Goal: Transaction & Acquisition: Purchase product/service

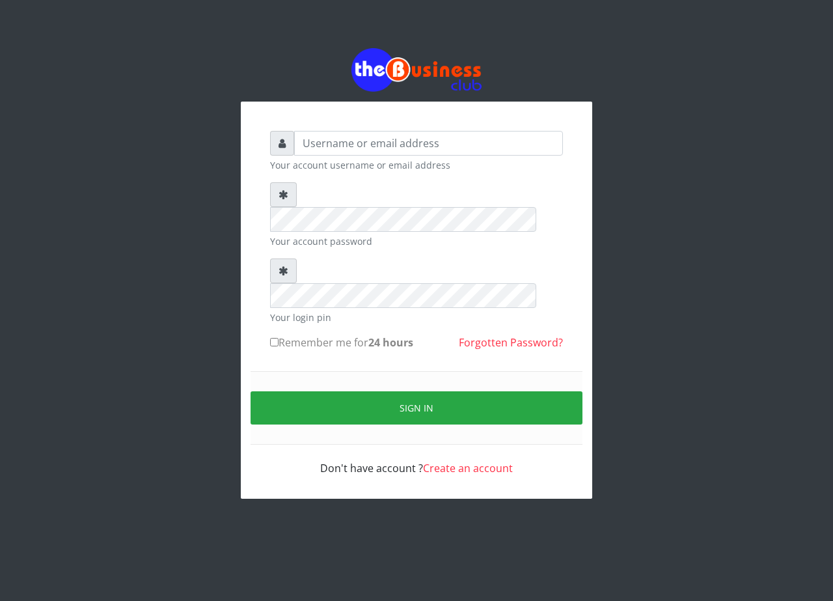
click at [416, 137] on input "text" at bounding box center [428, 143] width 269 height 25
type input "Samgold21"
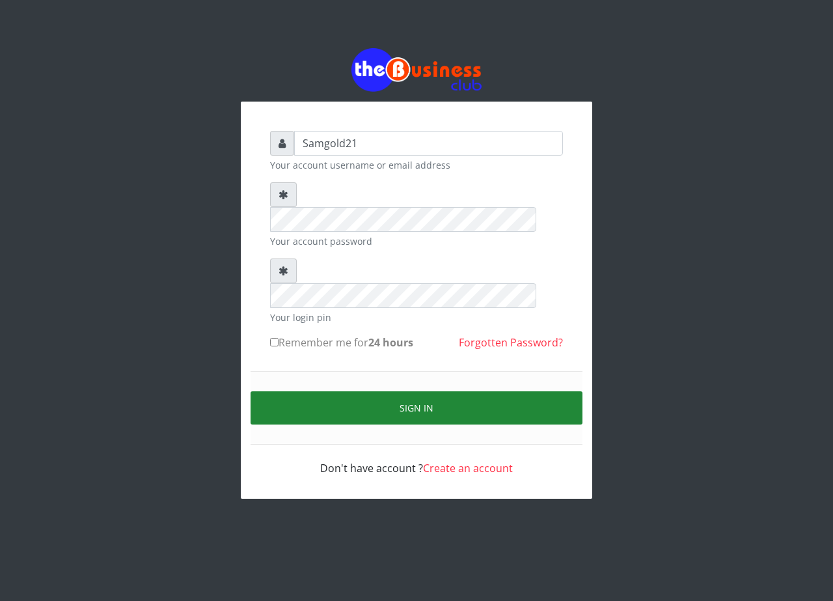
click at [461, 391] on button "Sign in" at bounding box center [417, 407] width 332 height 33
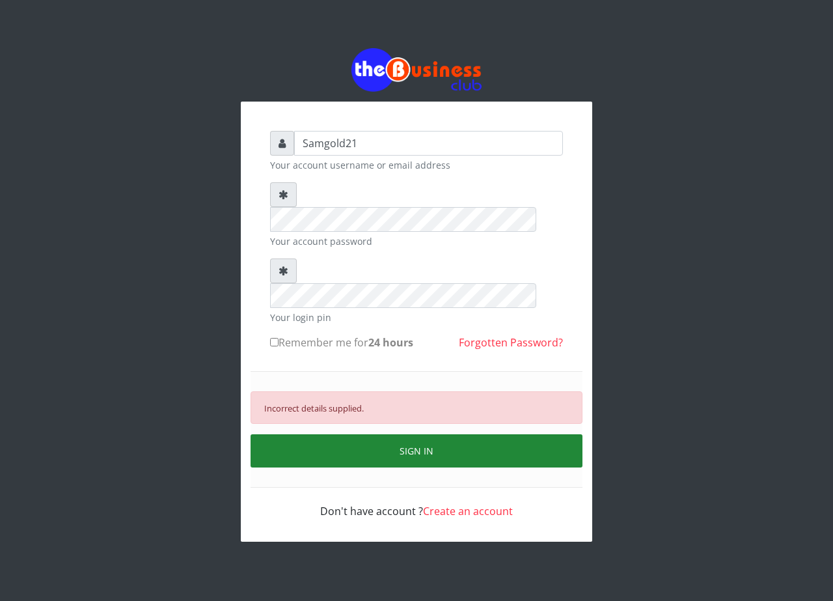
click at [417, 434] on button "SIGN IN" at bounding box center [417, 450] width 332 height 33
click at [372, 434] on button "SIGN IN" at bounding box center [417, 450] width 332 height 33
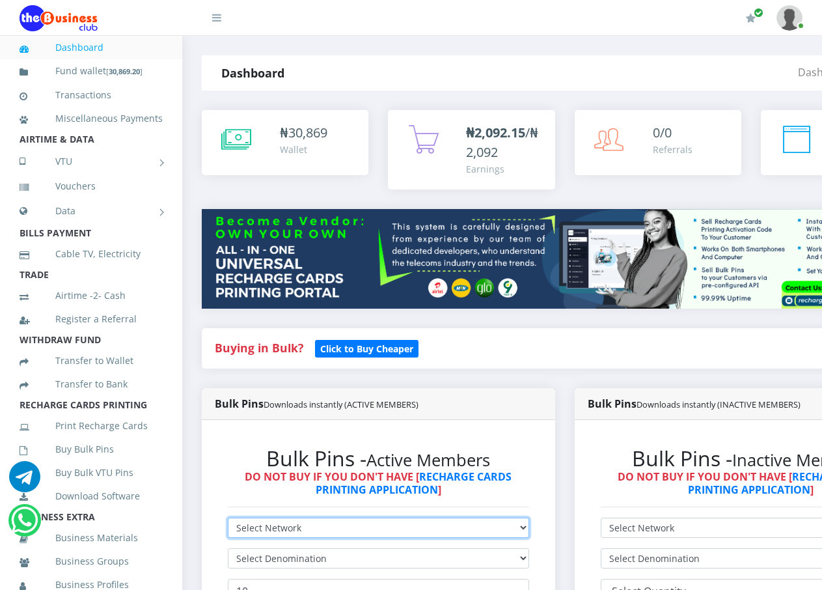
click at [320, 517] on select "Select Network MTN Globacom 9Mobile Airtel" at bounding box center [378, 527] width 301 height 20
select select "MTN"
click at [228, 517] on select "Select Network MTN Globacom 9Mobile Airtel" at bounding box center [378, 527] width 301 height 20
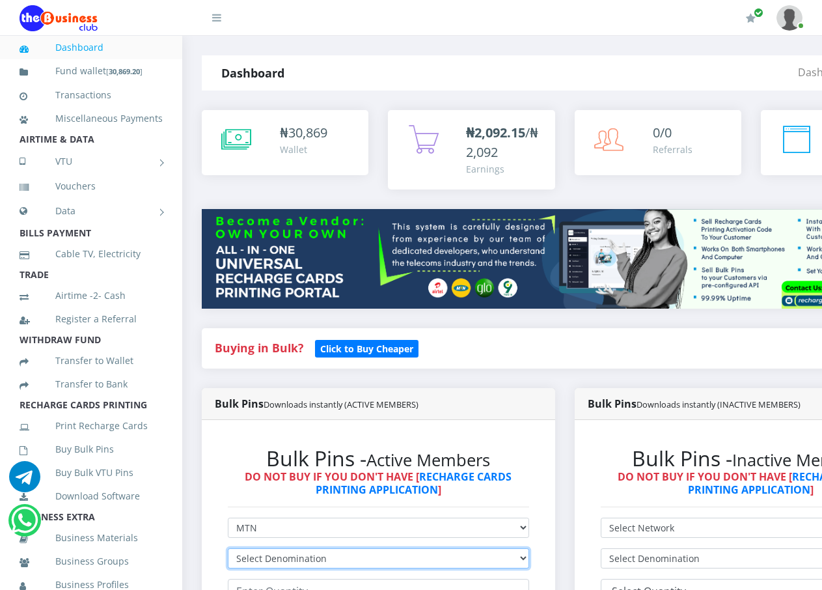
click at [529, 548] on select "Select Denomination MTN NGN100 - ₦96.99 MTN NGN200 - ₦193.98 MTN NGN400 - ₦387.…" at bounding box center [378, 558] width 301 height 20
select select "193.98-200"
click at [228, 548] on select "Select Denomination MTN NGN100 - ₦96.99 MTN NGN200 - ₦193.98 MTN NGN400 - ₦387.…" at bounding box center [378, 558] width 301 height 20
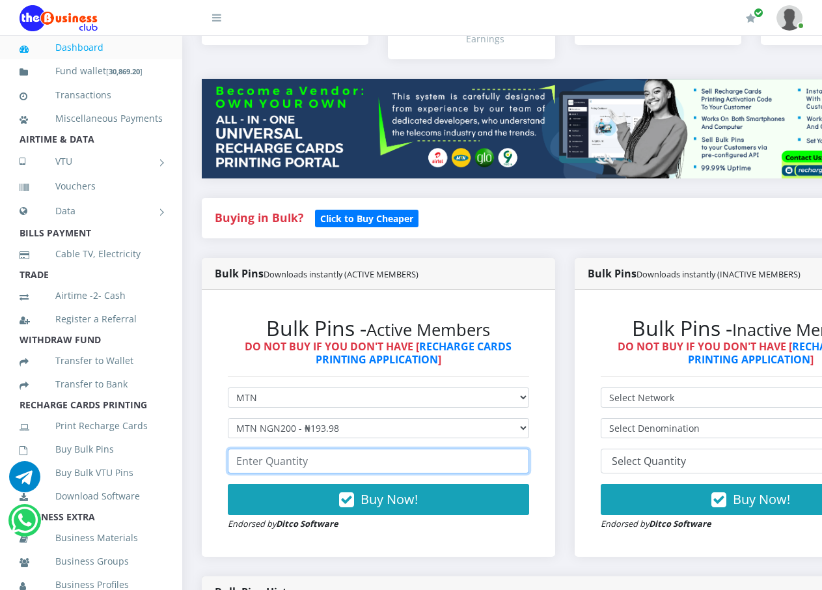
click at [516, 454] on input "number" at bounding box center [378, 460] width 301 height 25
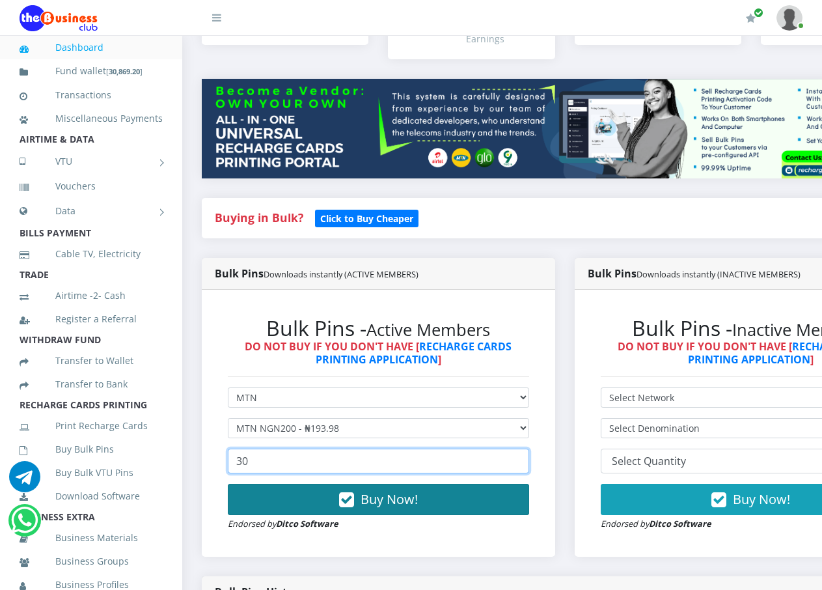
type input "30"
click at [378, 491] on span "Buy Now!" at bounding box center [389, 499] width 57 height 18
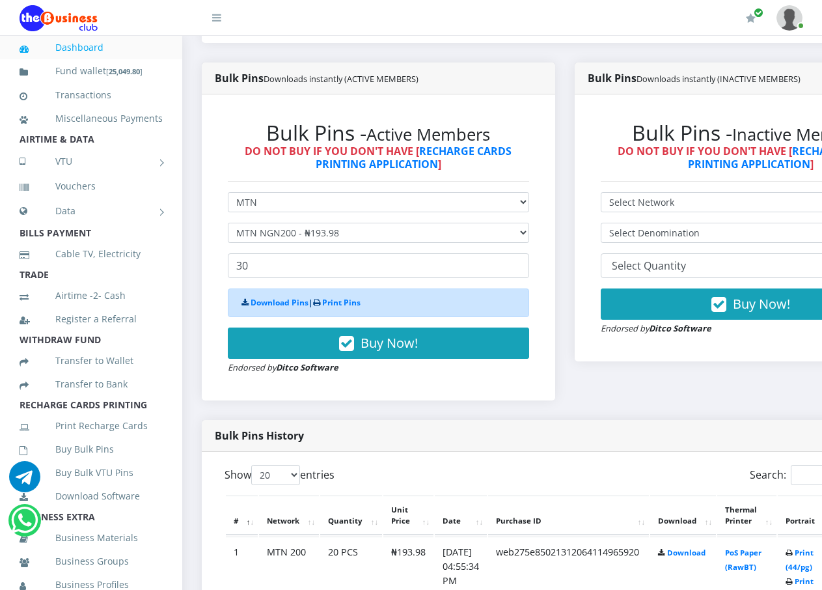
scroll to position [390, 0]
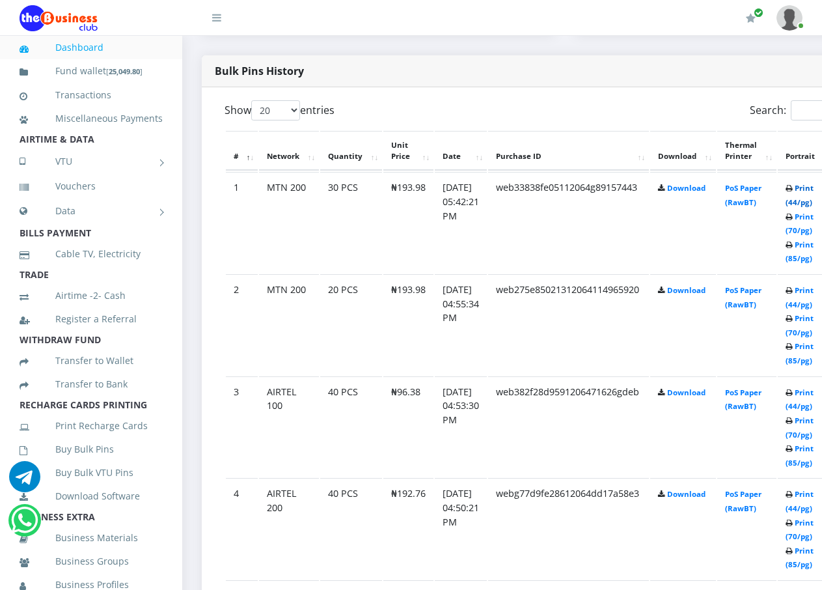
click at [812, 193] on link "Print (44/pg)" at bounding box center [800, 195] width 28 height 24
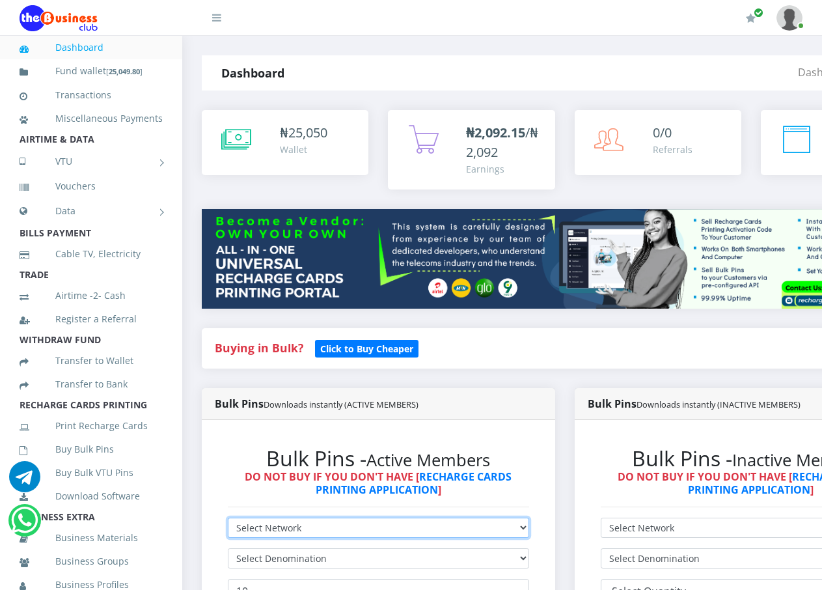
click at [528, 520] on select "Select Network MTN Globacom 9Mobile Airtel" at bounding box center [378, 527] width 301 height 20
select select "Airtel"
click at [228, 517] on select "Select Network MTN Globacom 9Mobile Airtel" at bounding box center [378, 527] width 301 height 20
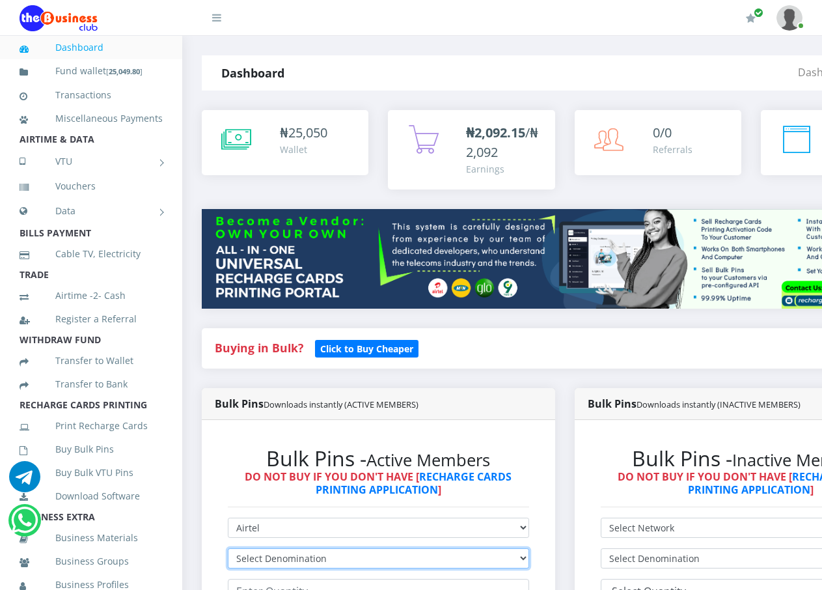
click at [529, 548] on select "Select Denomination Airtel NGN100 - ₦96.38 Airtel NGN200 - ₦192.76 Airtel NGN50…" at bounding box center [378, 558] width 301 height 20
select select "192.76-200"
click at [228, 548] on select "Select Denomination Airtel NGN100 - ₦96.38 Airtel NGN200 - ₦192.76 Airtel NGN50…" at bounding box center [378, 558] width 301 height 20
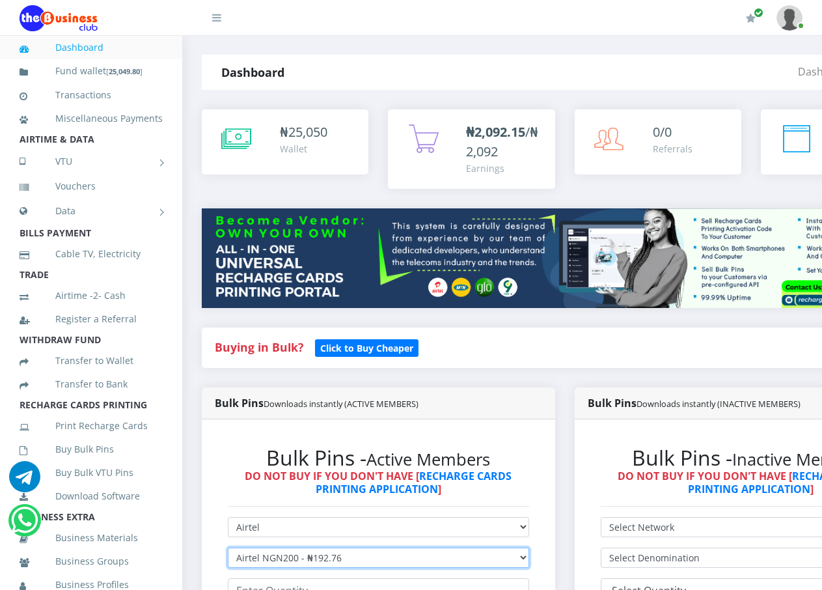
scroll to position [130, 0]
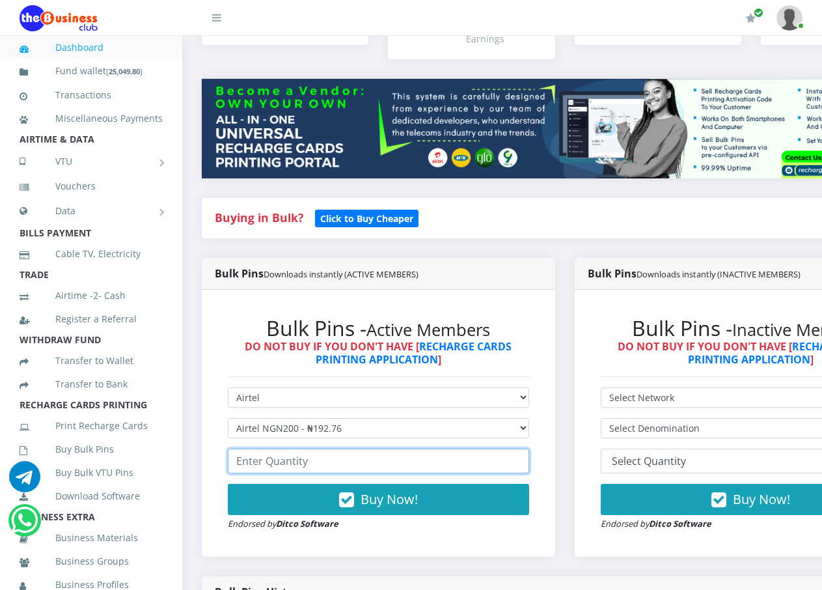
click at [353, 448] on input "number" at bounding box center [378, 460] width 301 height 25
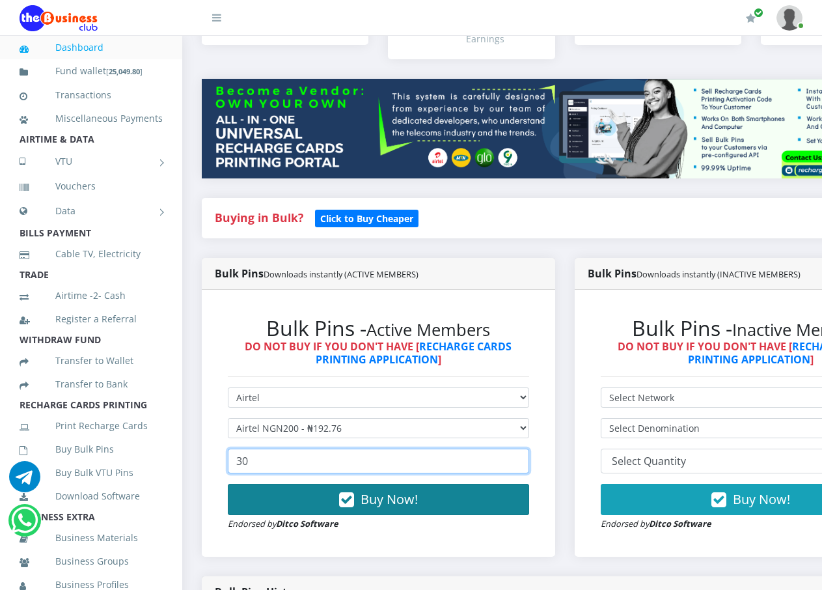
type input "30"
click at [413, 490] on span "Buy Now!" at bounding box center [389, 499] width 57 height 18
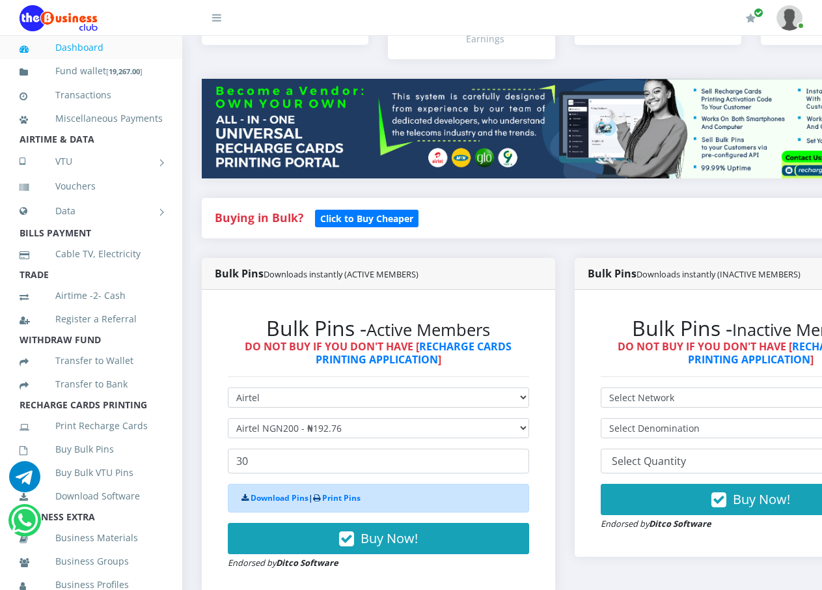
scroll to position [456, 0]
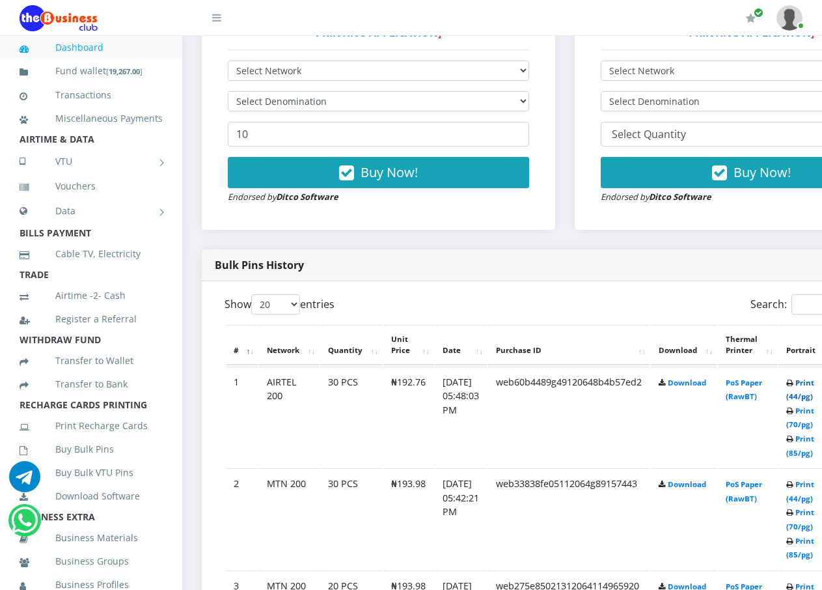
click at [814, 386] on link "Print (44/pg)" at bounding box center [800, 389] width 28 height 24
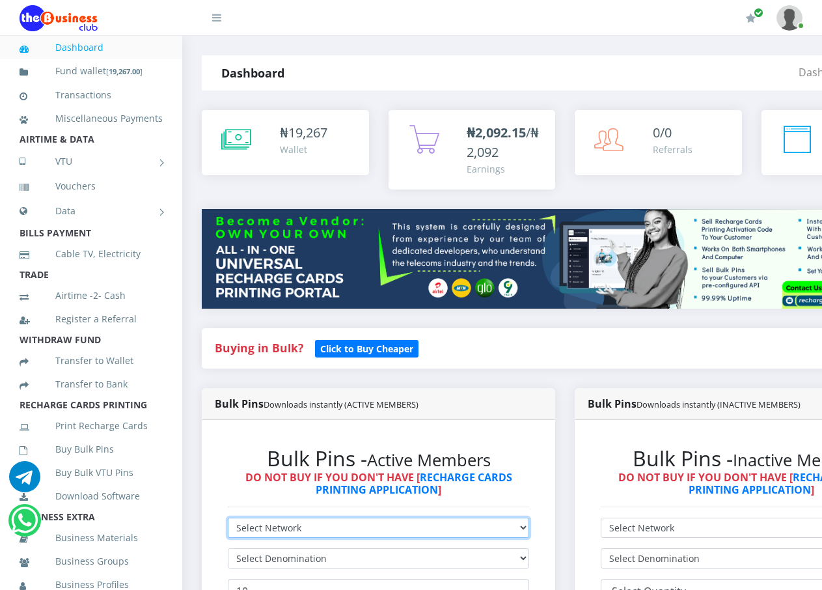
click at [529, 518] on select "Select Network MTN Globacom 9Mobile Airtel" at bounding box center [378, 527] width 301 height 20
select select "MTN"
click at [228, 517] on select "Select Network MTN Globacom 9Mobile Airtel" at bounding box center [378, 527] width 301 height 20
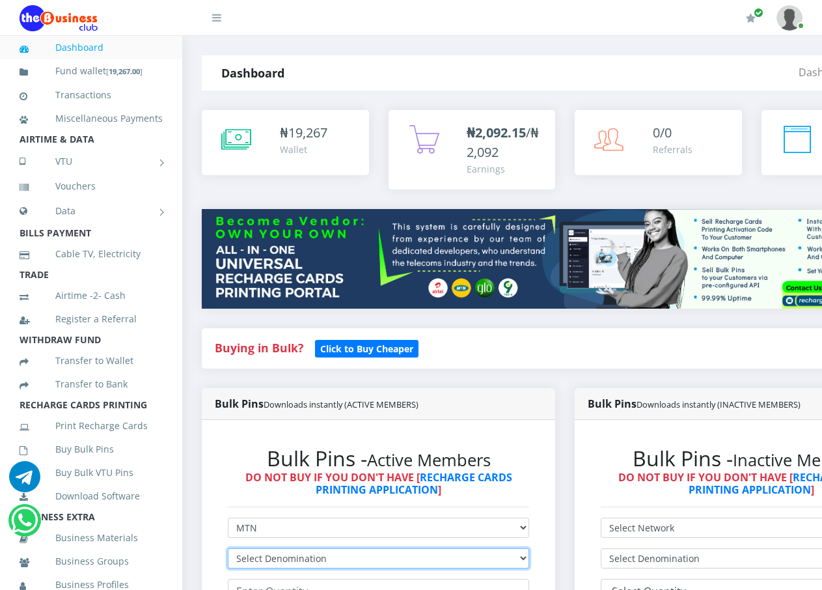
click at [529, 548] on select "Select Denomination MTN NGN100 - ₦96.99 MTN NGN200 - ₦193.98 MTN NGN400 - ₦387.…" at bounding box center [378, 558] width 301 height 20
select select "484.95-500"
click at [228, 548] on select "Select Denomination MTN NGN100 - ₦96.99 MTN NGN200 - ₦193.98 MTN NGN400 - ₦387.…" at bounding box center [378, 558] width 301 height 20
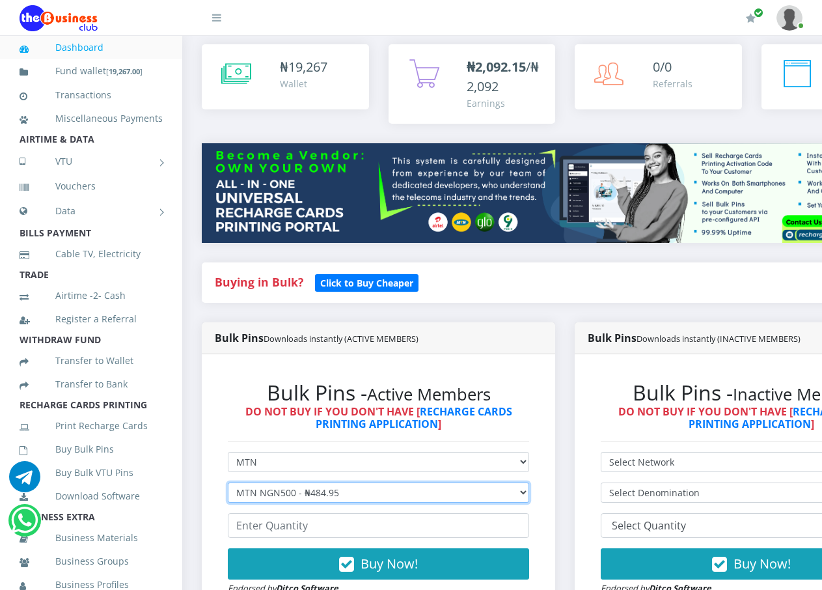
scroll to position [130, 0]
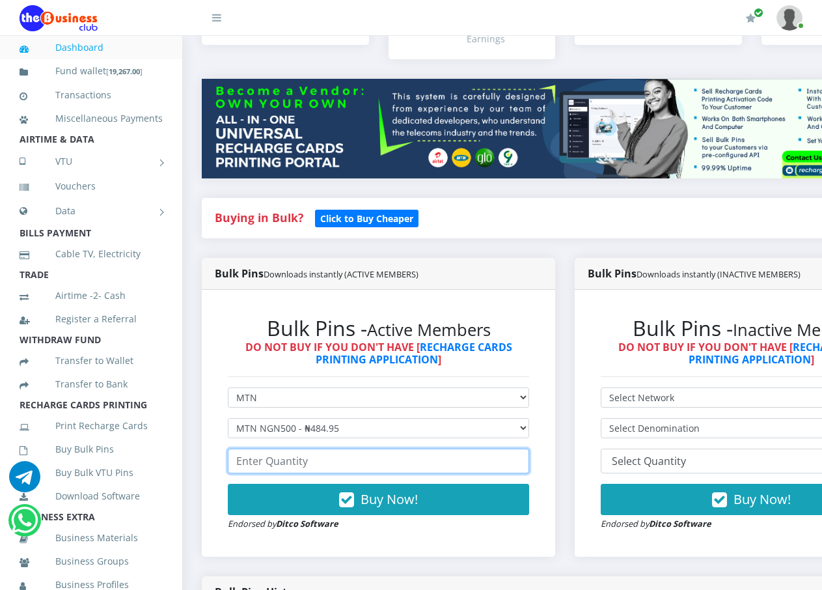
click at [381, 449] on input "number" at bounding box center [378, 460] width 301 height 25
type input "10"
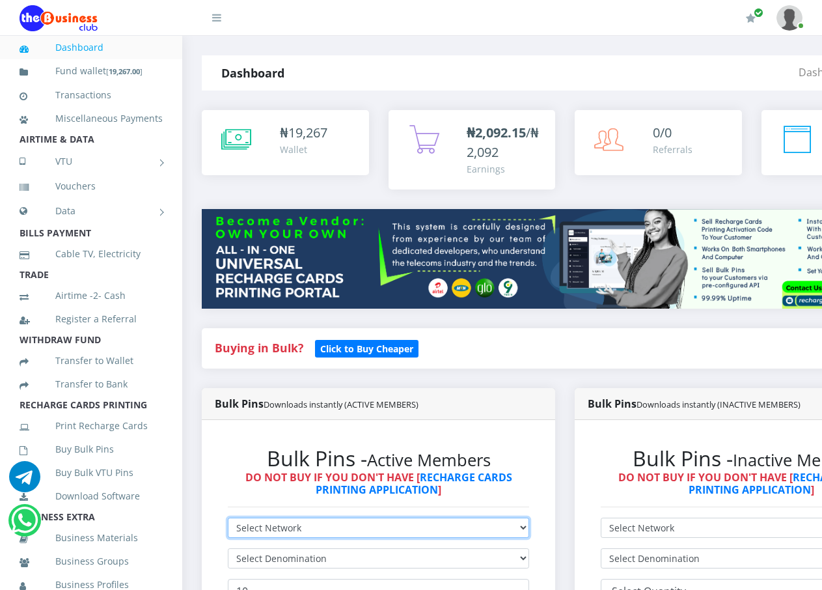
click at [529, 517] on select "Select Network MTN Globacom 9Mobile Airtel" at bounding box center [378, 527] width 301 height 20
select select "MTN"
click at [228, 517] on select "Select Network MTN Globacom 9Mobile Airtel" at bounding box center [378, 527] width 301 height 20
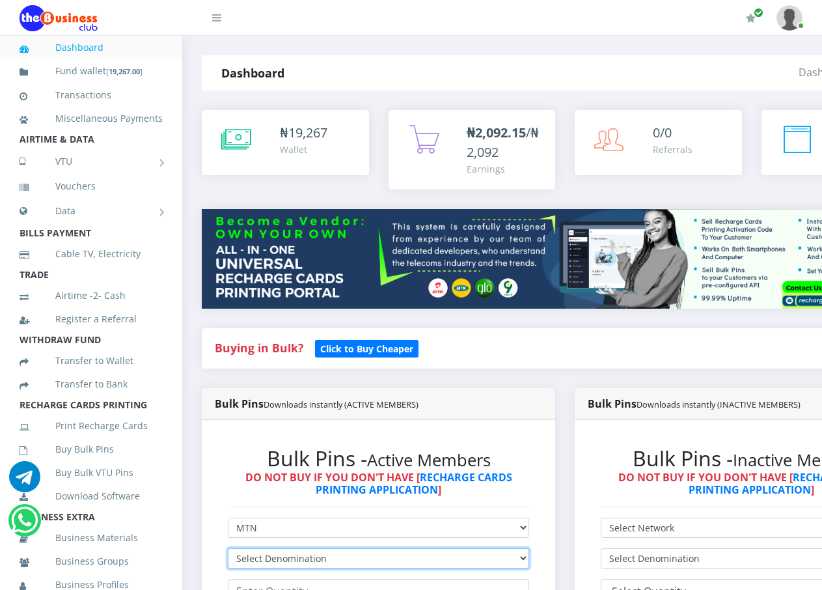
click at [529, 548] on select "Select Denomination MTN NGN100 - ₦96.99 MTN NGN200 - ₦193.98 MTN NGN400 - ₦387.…" at bounding box center [378, 558] width 301 height 20
select select "484.95-500"
click at [228, 548] on select "Select Denomination MTN NGN100 - ₦96.99 MTN NGN200 - ₦193.98 MTN NGN400 - ₦387.…" at bounding box center [378, 558] width 301 height 20
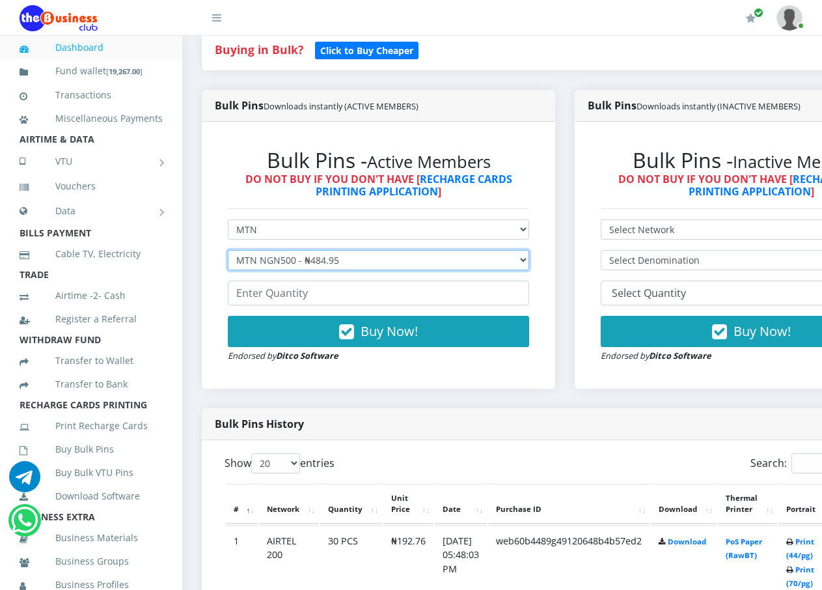
scroll to position [325, 0]
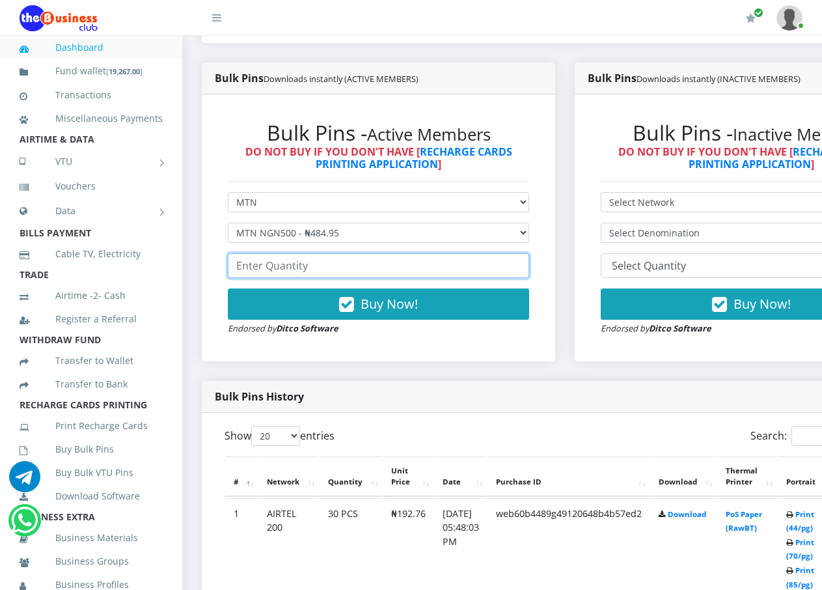
click at [273, 258] on input "number" at bounding box center [378, 265] width 301 height 25
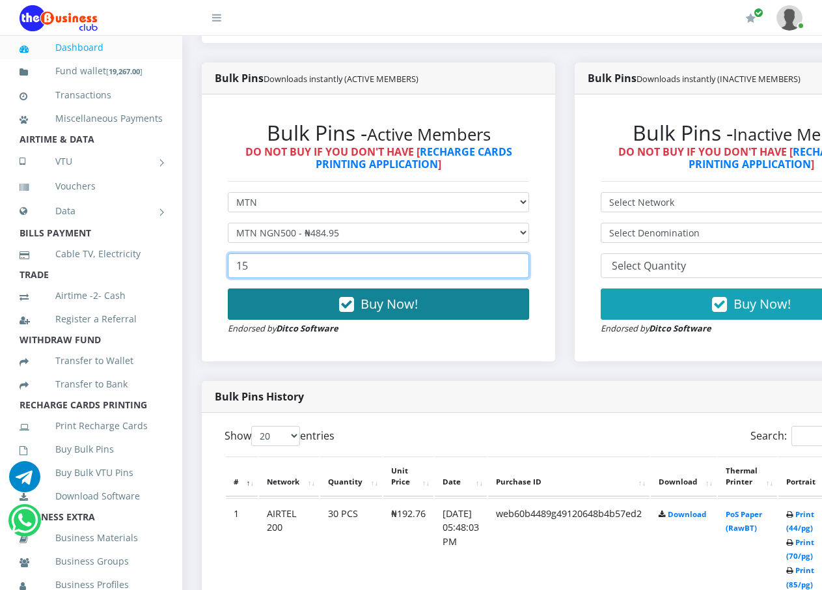
type input "15"
click at [382, 295] on span "Buy Now!" at bounding box center [389, 304] width 57 height 18
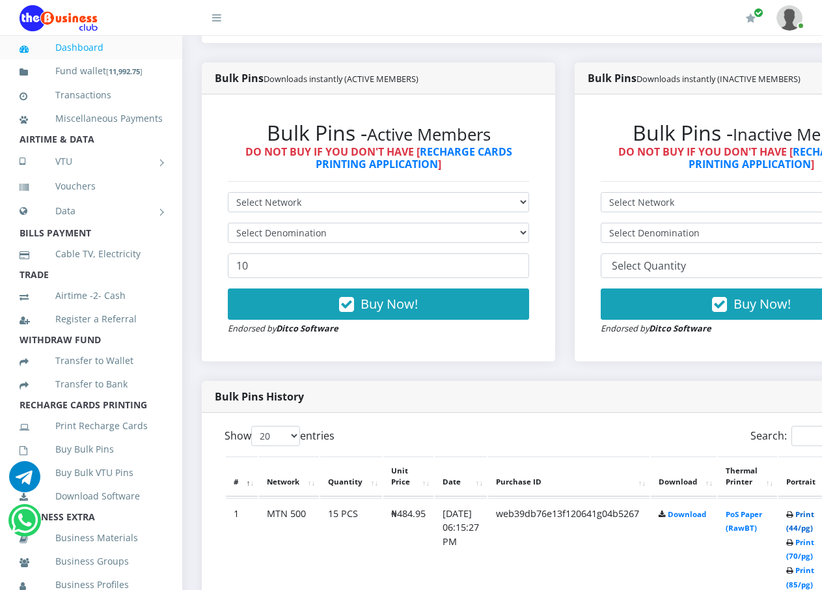
click at [814, 519] on link "Print (44/pg)" at bounding box center [800, 521] width 28 height 24
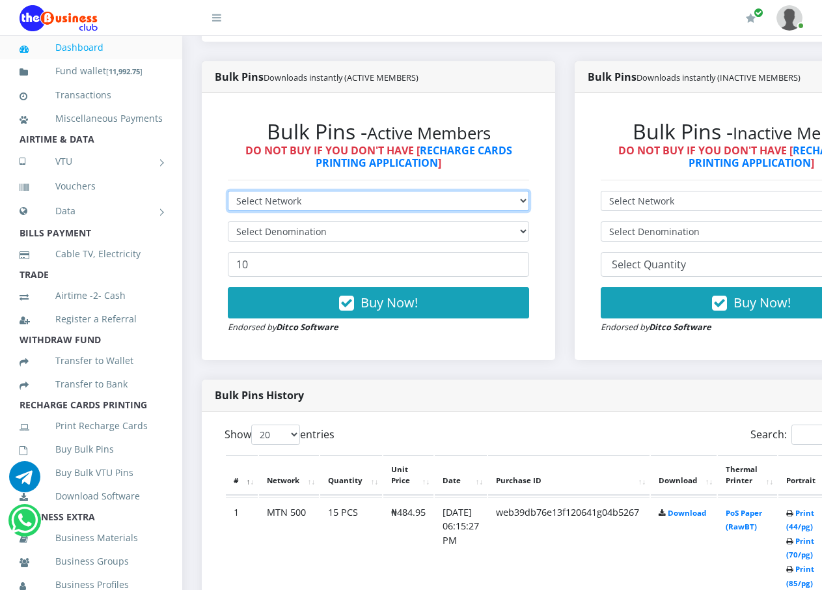
click at [529, 191] on select "Select Network MTN Globacom 9Mobile Airtel" at bounding box center [378, 201] width 301 height 20
select select "Airtel"
click at [228, 191] on select "Select Network MTN Globacom 9Mobile Airtel" at bounding box center [378, 201] width 301 height 20
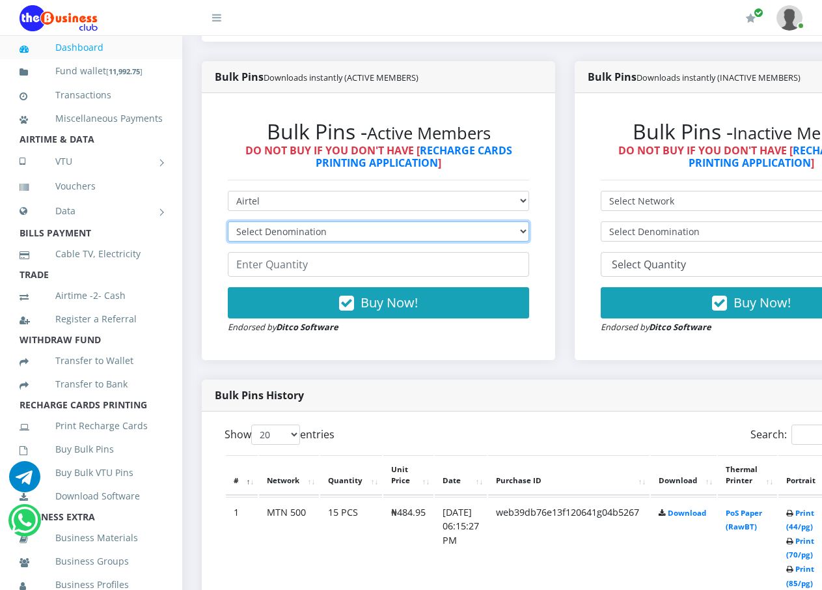
click at [529, 221] on select "Select Denomination Airtel NGN100 - ₦96.38 Airtel NGN200 - ₦192.76 Airtel NGN50…" at bounding box center [378, 231] width 301 height 20
select select "481.9-500"
click at [228, 221] on select "Select Denomination Airtel NGN100 - ₦96.38 Airtel NGN200 - ₦192.76 Airtel NGN50…" at bounding box center [378, 231] width 301 height 20
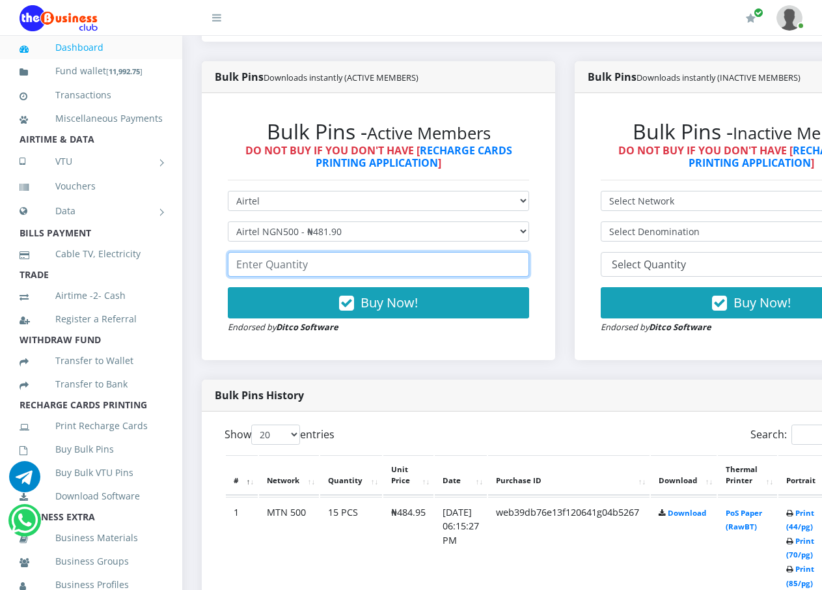
click at [377, 256] on input "number" at bounding box center [378, 264] width 301 height 25
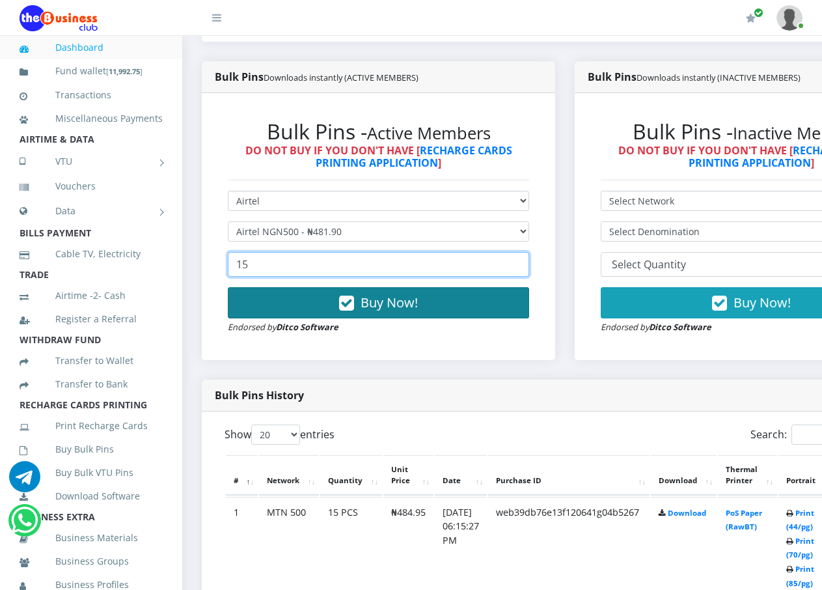
type input "15"
click at [362, 288] on button "Buy Now!" at bounding box center [378, 302] width 301 height 31
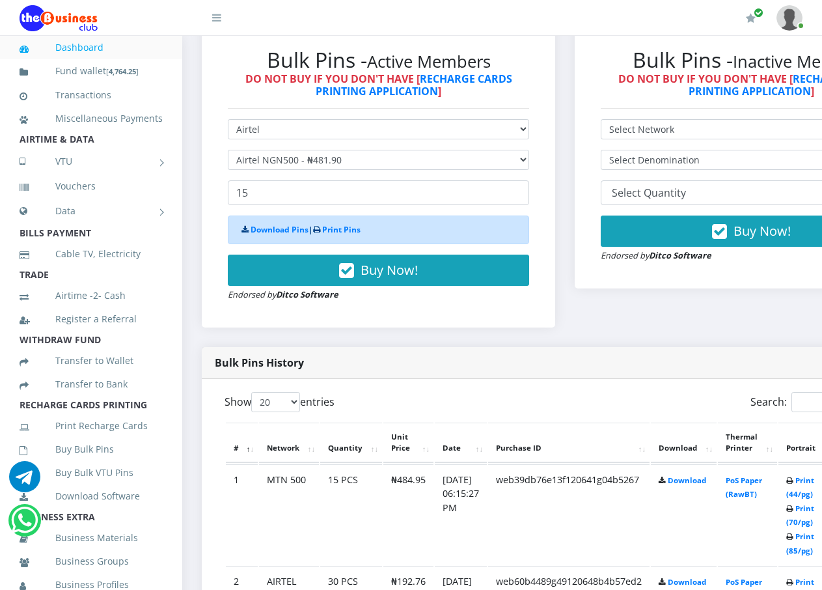
scroll to position [457, 0]
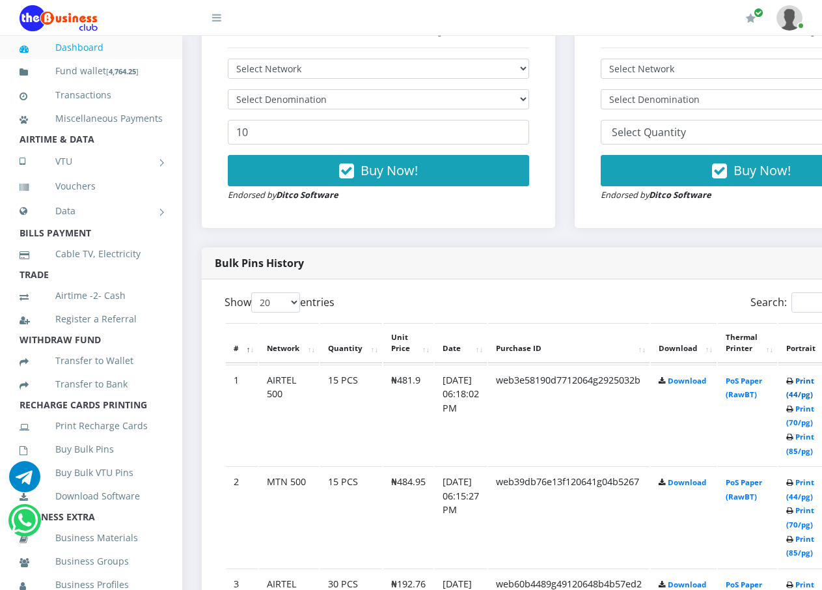
click at [814, 380] on link "Print (44/pg)" at bounding box center [800, 388] width 28 height 24
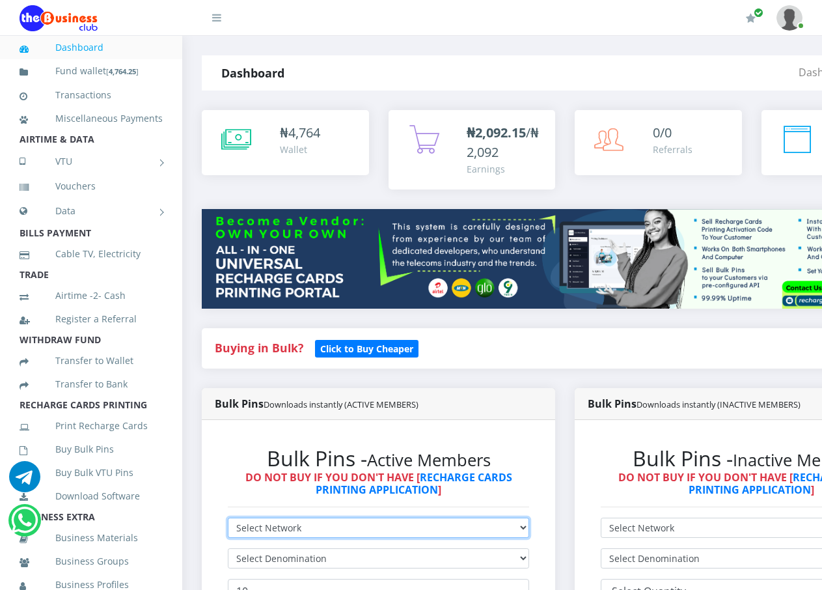
click at [529, 517] on select "Select Network MTN Globacom 9Mobile Airtel" at bounding box center [378, 527] width 301 height 20
select select "Airtel"
click at [228, 517] on select "Select Network MTN Globacom 9Mobile Airtel" at bounding box center [378, 527] width 301 height 20
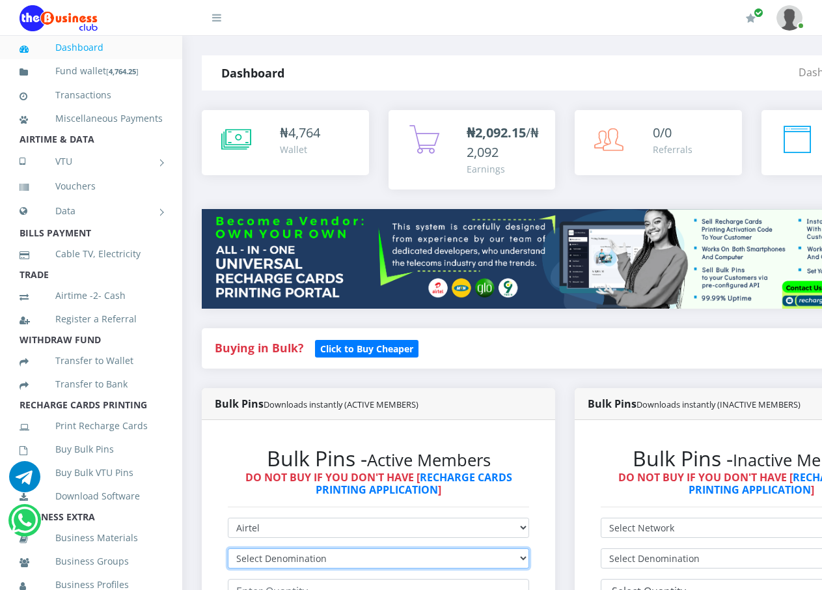
click at [529, 548] on select "Select Denomination Airtel NGN100 - ₦96.38 Airtel NGN200 - ₦192.76 Airtel NGN50…" at bounding box center [378, 558] width 301 height 20
click at [228, 548] on select "Select Denomination Airtel NGN100 - ₦96.38 Airtel NGN200 - ₦192.76 Airtel NGN50…" at bounding box center [378, 558] width 301 height 20
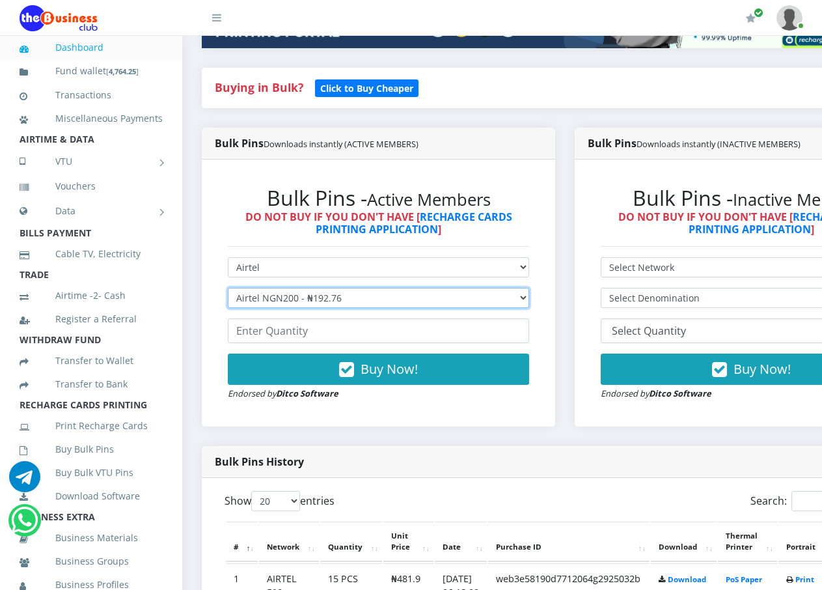
click at [529, 288] on select "Select Denomination Airtel NGN100 - ₦96.38 Airtel NGN200 - ₦192.76 Airtel NGN50…" at bounding box center [378, 298] width 301 height 20
select select "963.8-1000"
click at [228, 288] on select "Select Denomination Airtel NGN100 - ₦96.38 Airtel NGN200 - ₦192.76 Airtel NGN50…" at bounding box center [378, 298] width 301 height 20
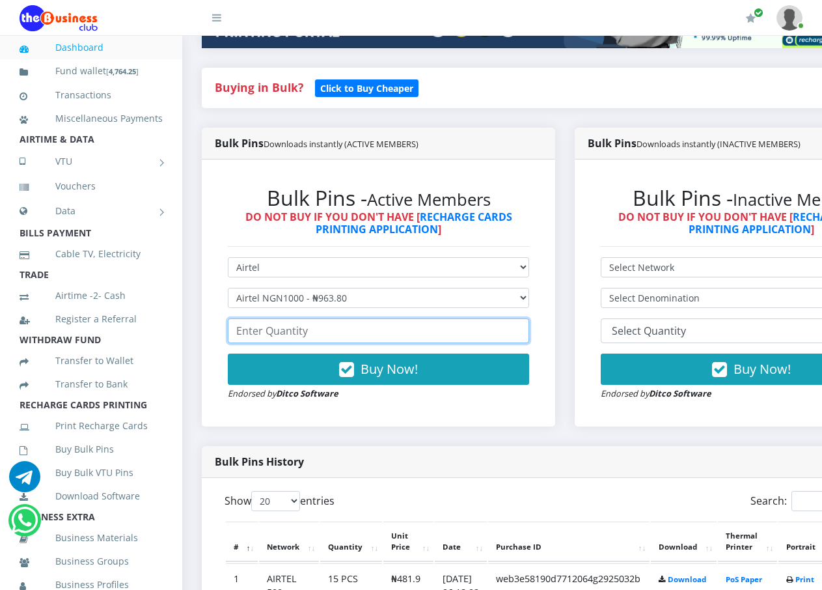
click at [497, 320] on input "number" at bounding box center [378, 330] width 301 height 25
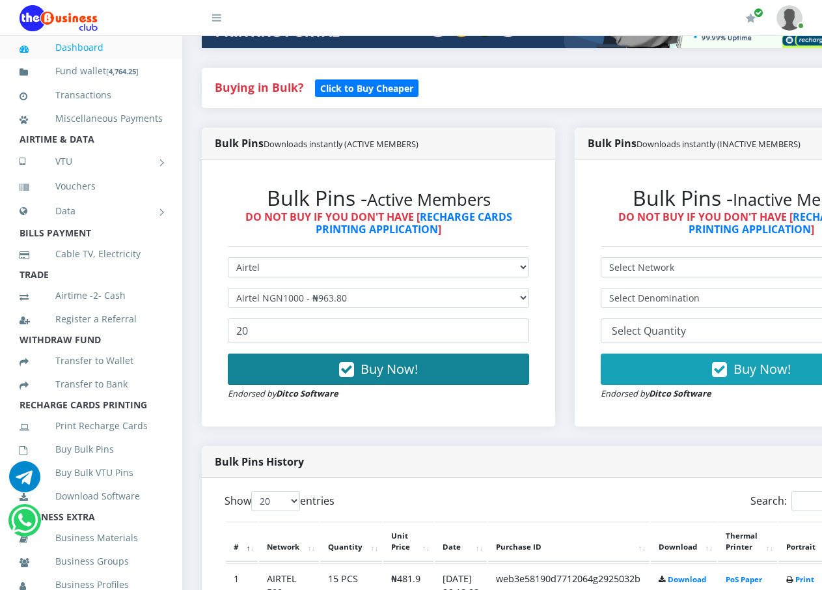
click at [424, 353] on button "Buy Now!" at bounding box center [378, 368] width 301 height 31
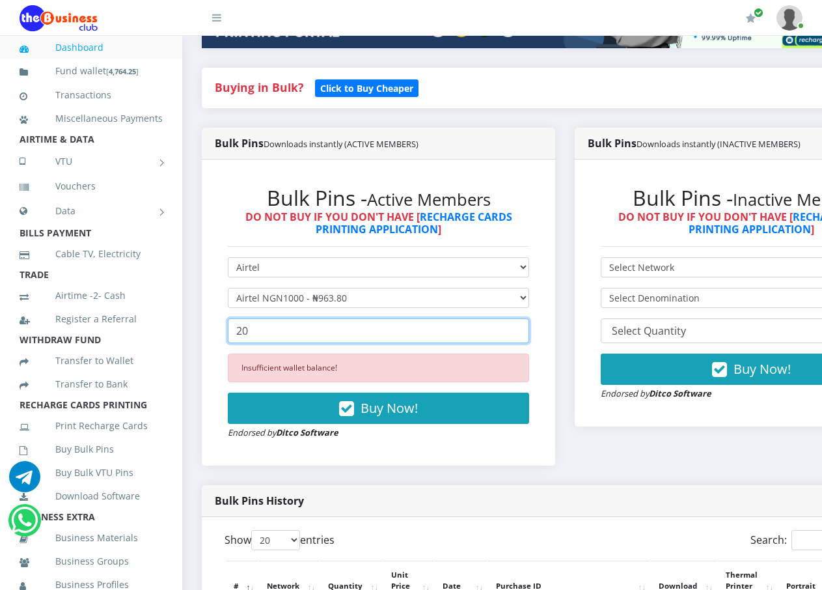
click at [418, 318] on input "20" at bounding box center [378, 330] width 301 height 25
type input "2"
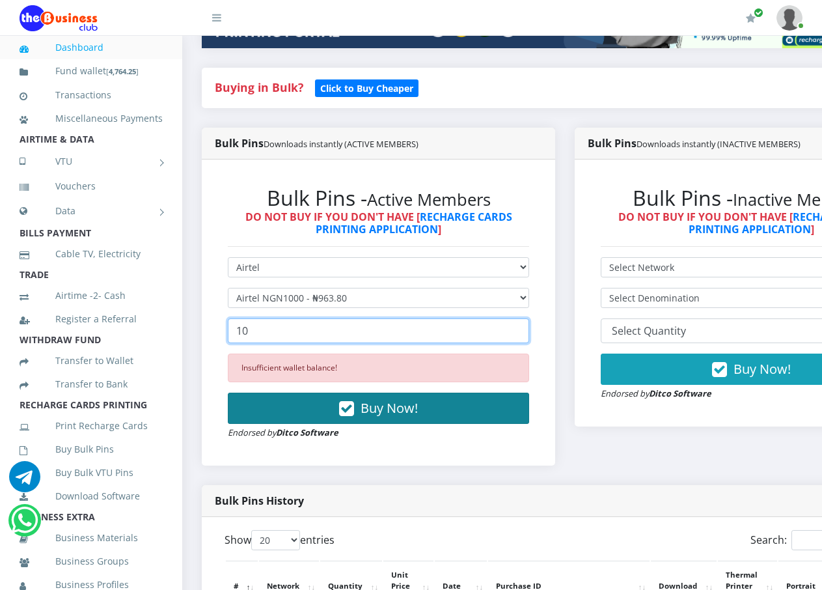
type input "10"
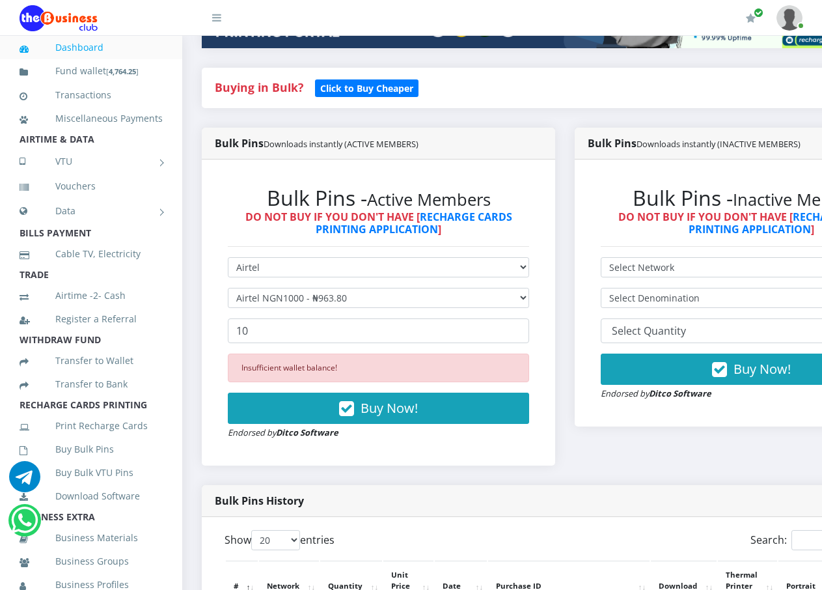
click at [418, 405] on span "Buy Now!" at bounding box center [389, 408] width 57 height 18
